Goal: Task Accomplishment & Management: Use online tool/utility

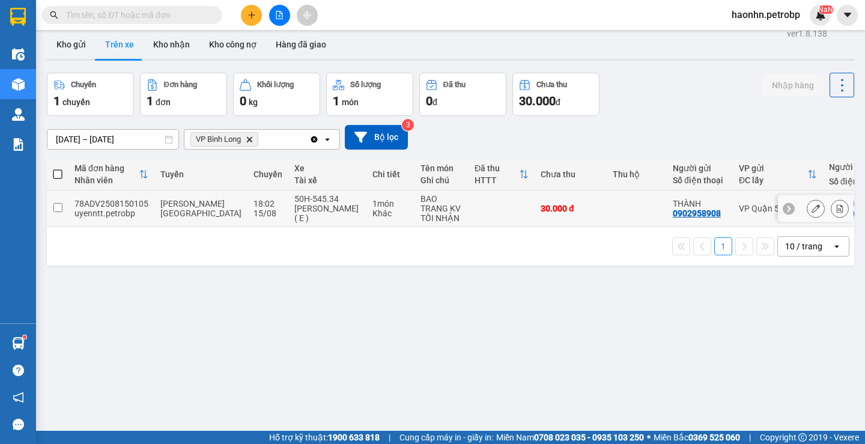
click at [318, 209] on div "[PERSON_NAME] ( E )" at bounding box center [327, 213] width 66 height 19
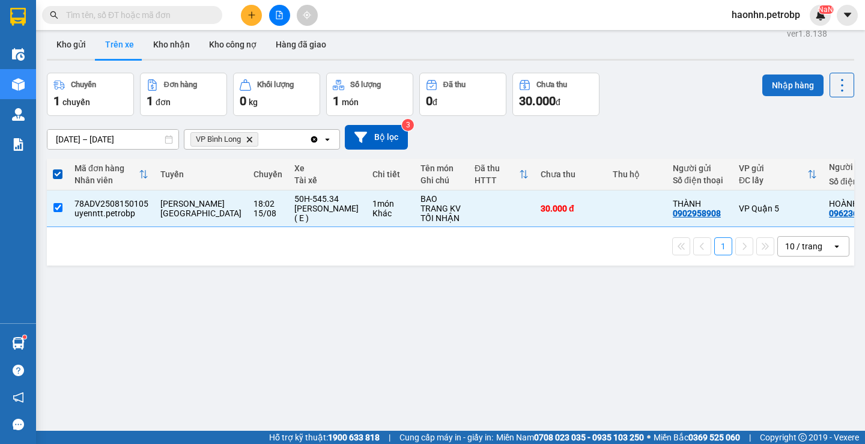
click at [811, 85] on button "Nhập hàng" at bounding box center [793, 86] width 61 height 22
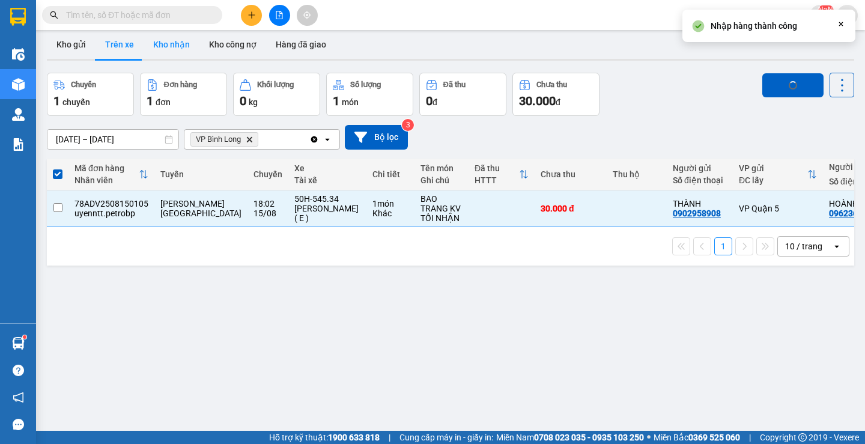
checkbox input "false"
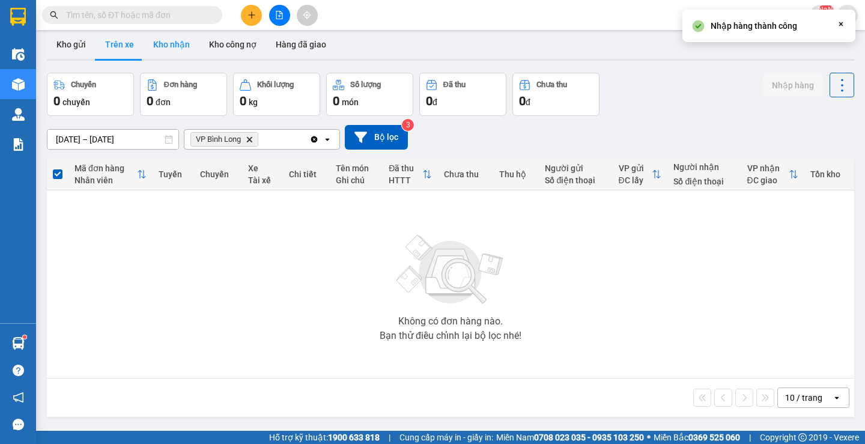
click at [178, 52] on button "Kho nhận" at bounding box center [172, 44] width 56 height 29
type input "[DATE] – [DATE]"
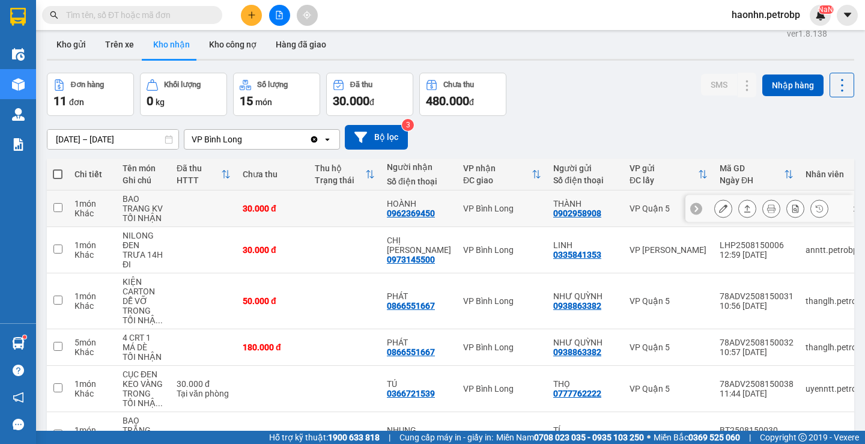
click at [414, 214] on div "0962369450" at bounding box center [411, 214] width 48 height 10
copy div "0962369450"
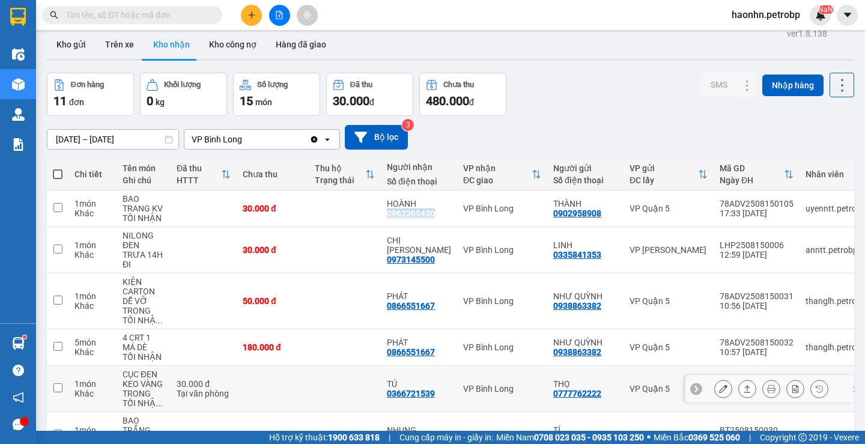
click at [719, 388] on icon at bounding box center [723, 389] width 8 height 8
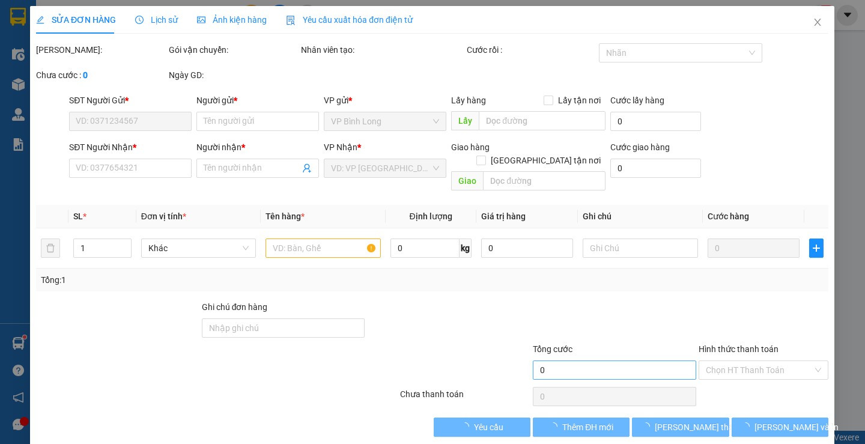
type input "0777762222"
type input "THỌ"
type input "0366721539"
type input "TÚ"
type input "30.000"
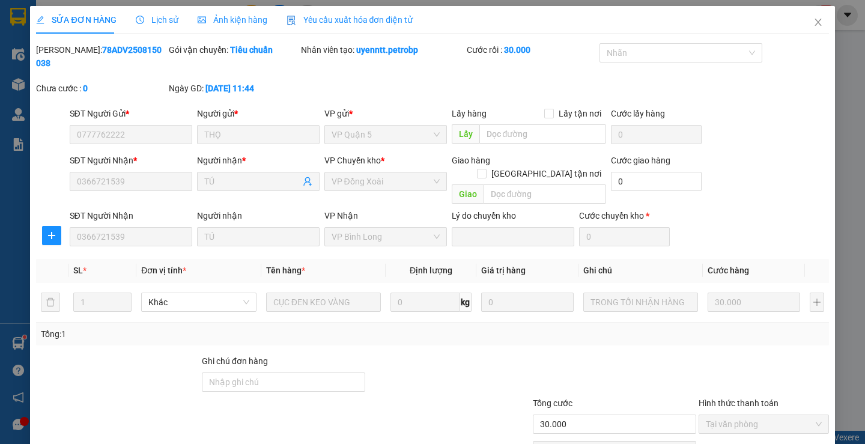
scroll to position [44, 0]
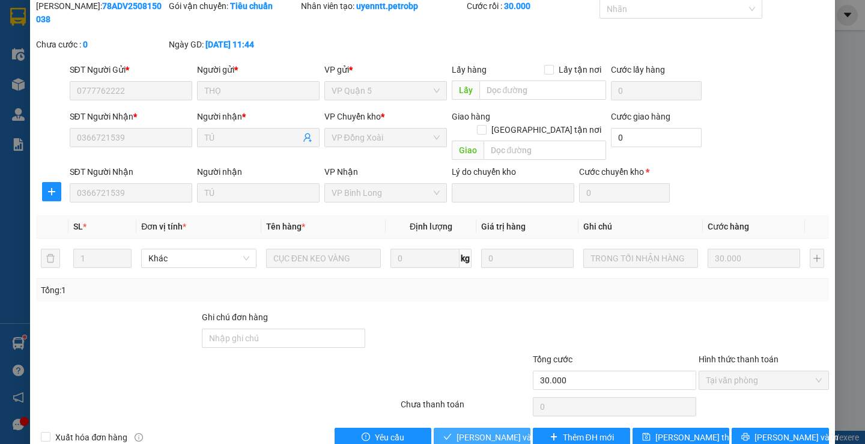
click at [480, 431] on span "[PERSON_NAME] và Giao hàng" at bounding box center [514, 437] width 115 height 13
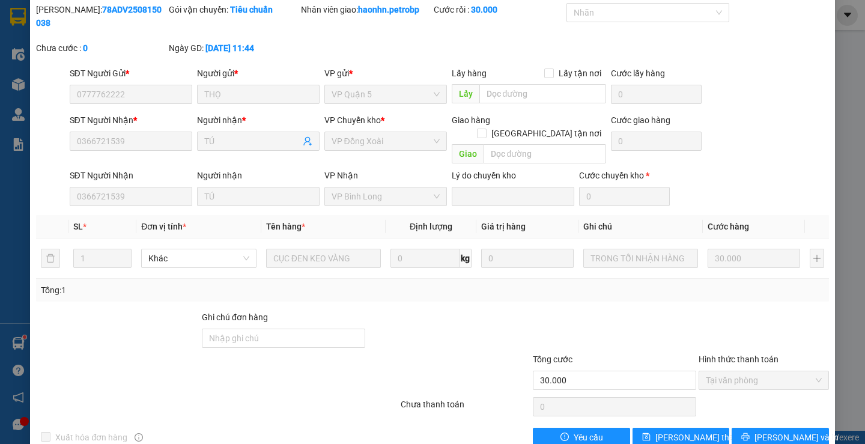
scroll to position [0, 0]
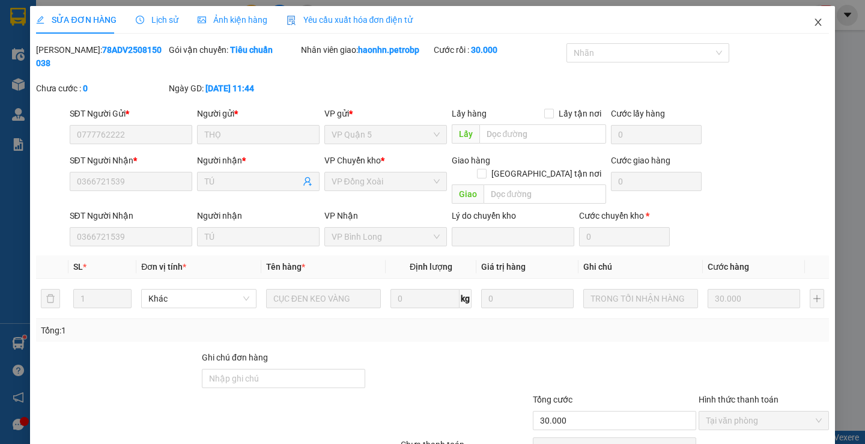
click at [817, 26] on span "Close" at bounding box center [819, 23] width 34 height 34
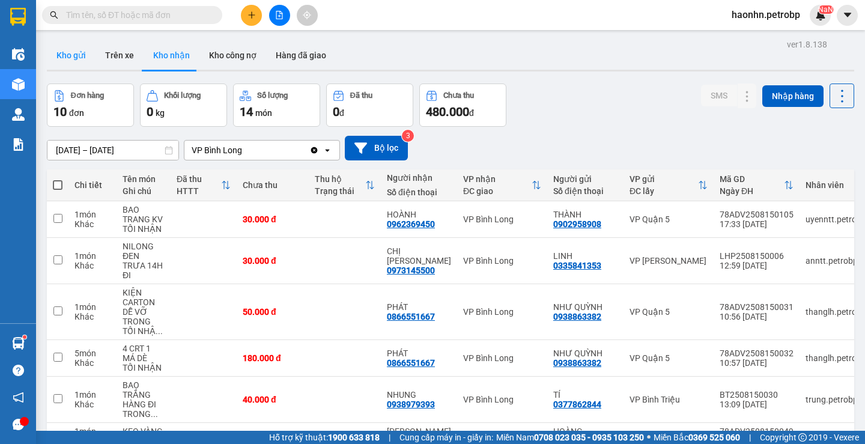
click at [93, 50] on button "Kho gửi" at bounding box center [71, 55] width 49 height 29
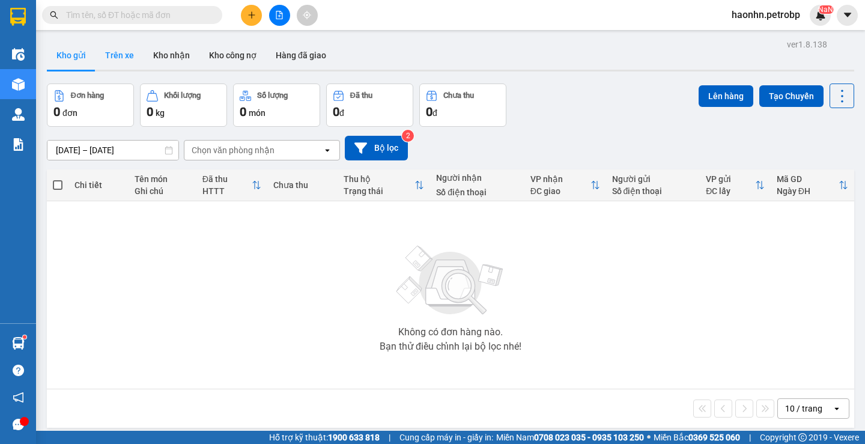
click at [114, 61] on button "Trên xe" at bounding box center [120, 55] width 48 height 29
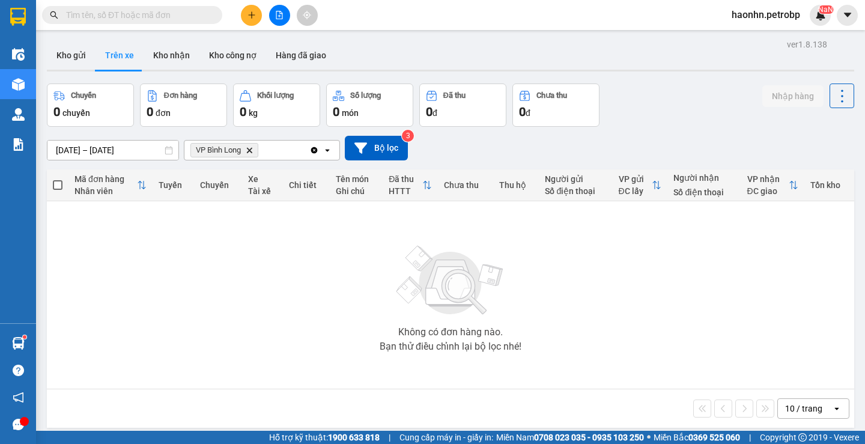
click at [779, 22] on span "haonhn.petrobp" at bounding box center [766, 14] width 88 height 15
click at [764, 39] on span "Đăng xuất" at bounding box center [771, 37] width 64 height 13
